Goal: Information Seeking & Learning: Learn about a topic

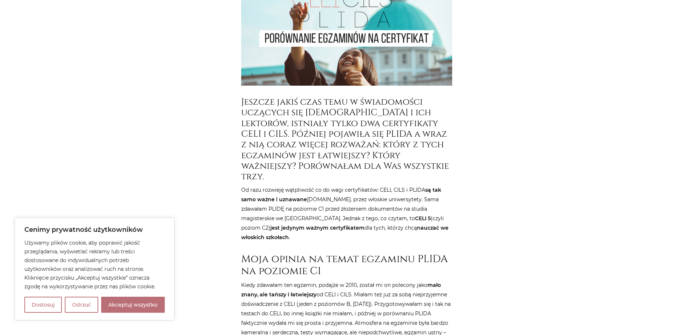
scroll to position [218, 0]
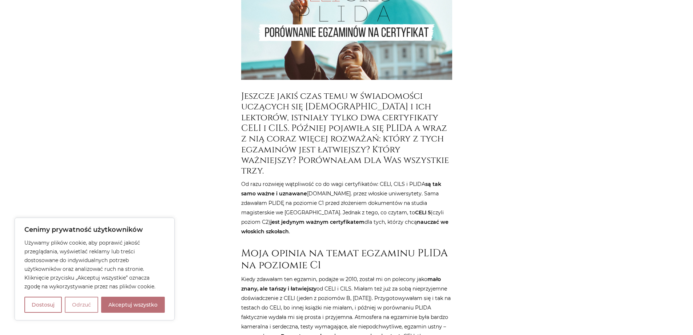
click at [81, 302] on button "Odrzuć" at bounding box center [81, 304] width 33 height 16
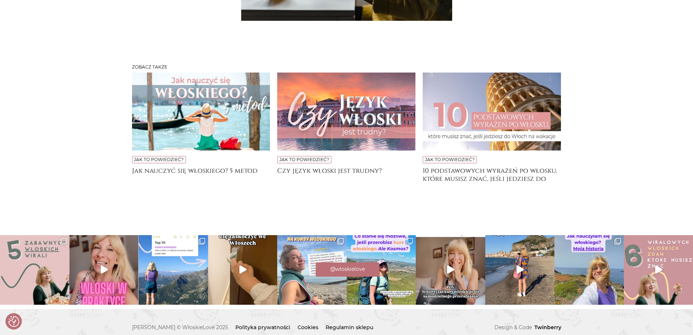
scroll to position [2075, 0]
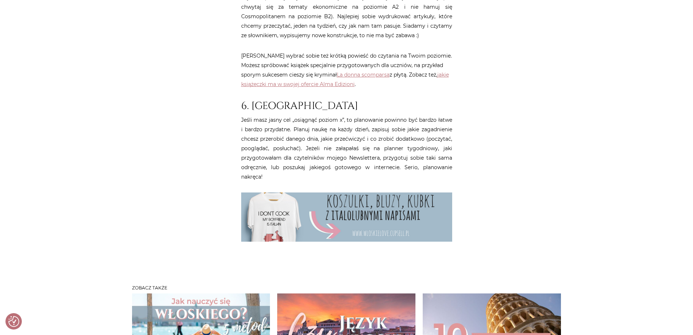
scroll to position [946, 0]
